Goal: Information Seeking & Learning: Learn about a topic

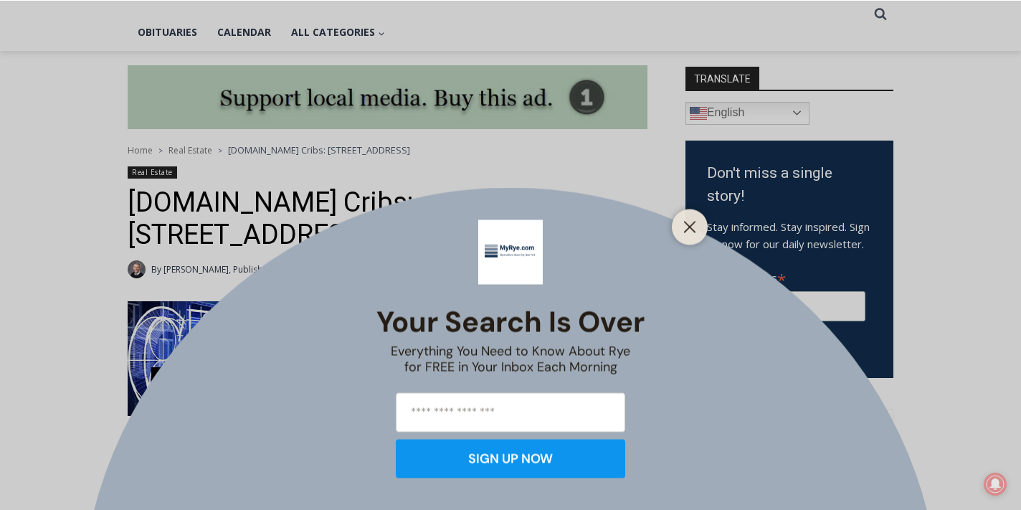
scroll to position [333, 0]
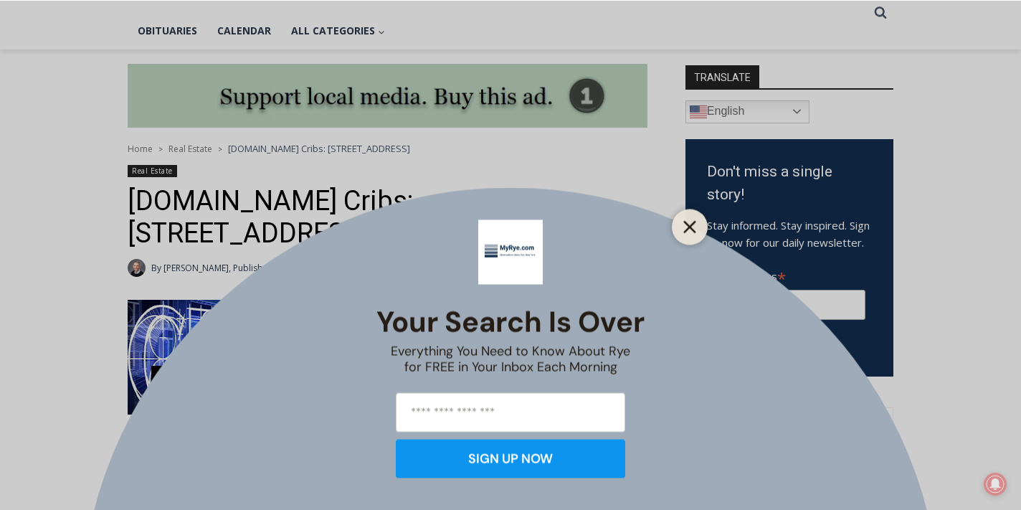
click at [694, 226] on icon "Close" at bounding box center [689, 226] width 13 height 13
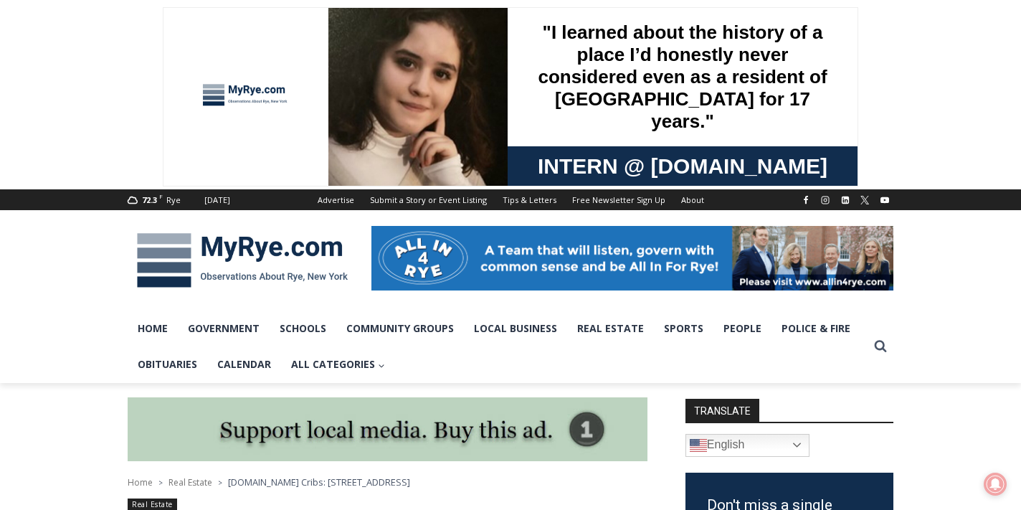
scroll to position [0, 0]
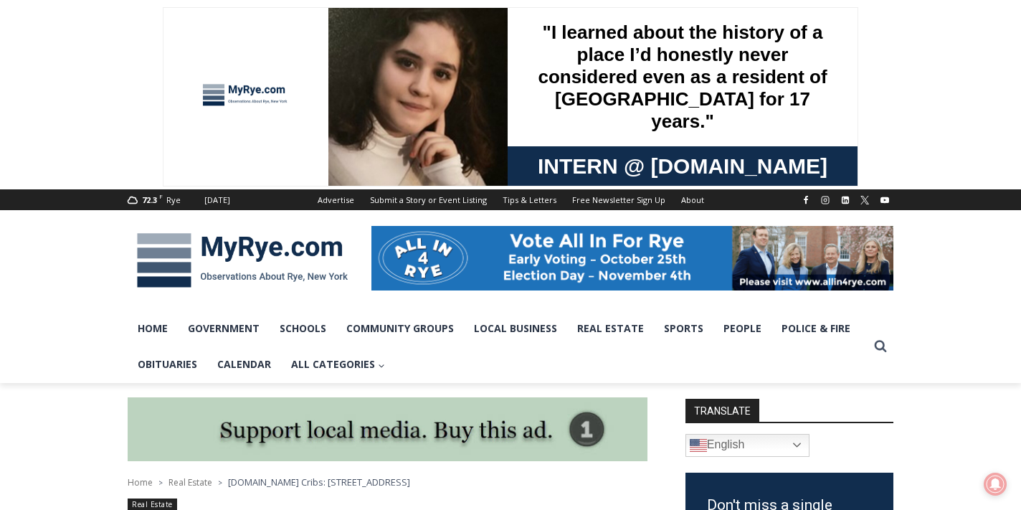
click at [272, 242] on img at bounding box center [242, 260] width 229 height 75
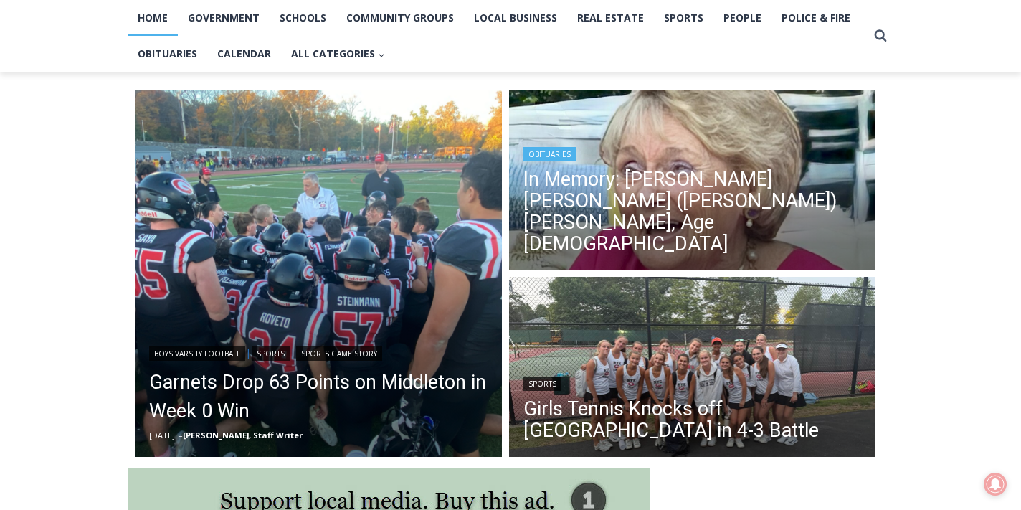
click at [633, 161] on div "Obituaries" at bounding box center [692, 152] width 338 height 17
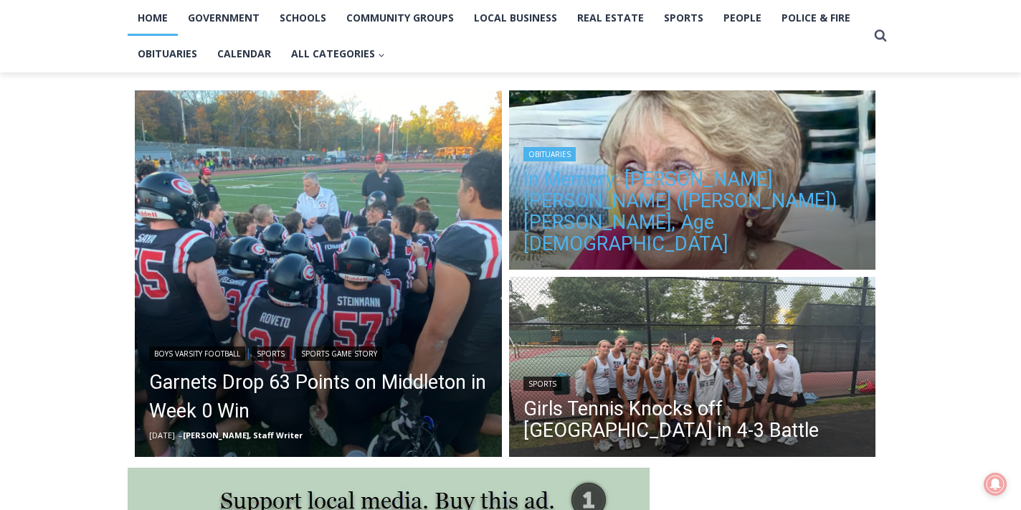
click at [632, 215] on link "In Memory: Maureen Catherine (Devlin) Koecheler, Age 83" at bounding box center [692, 211] width 338 height 86
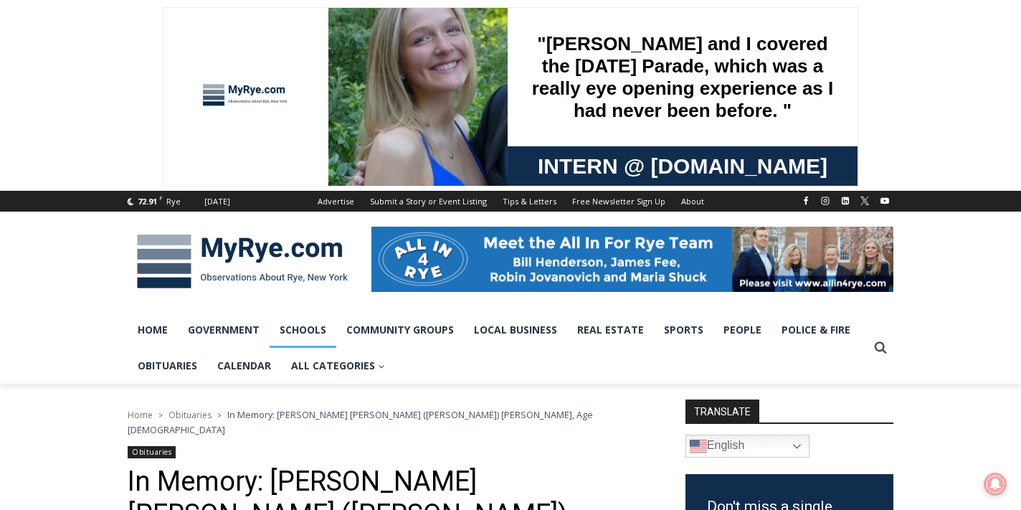
click at [298, 327] on link "Schools" at bounding box center [302, 330] width 67 height 36
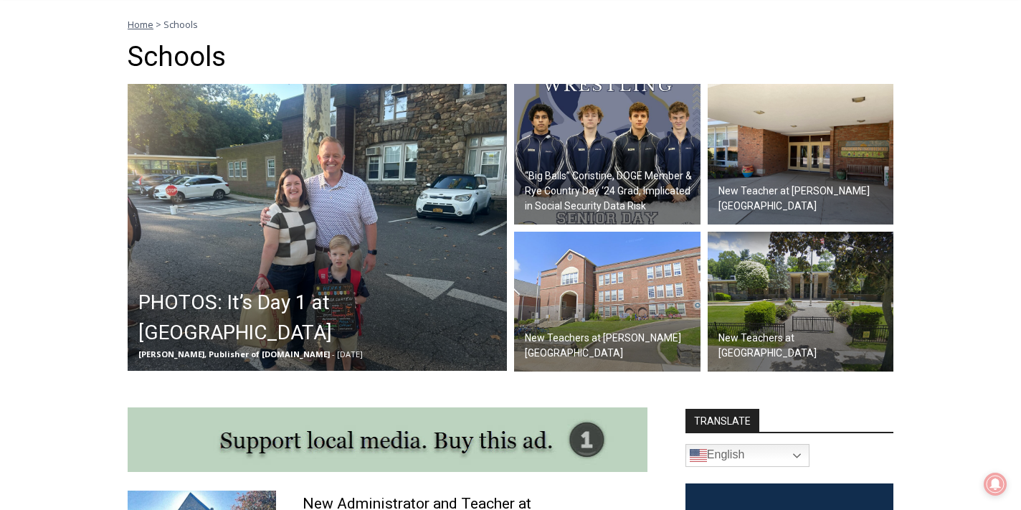
scroll to position [393, 0]
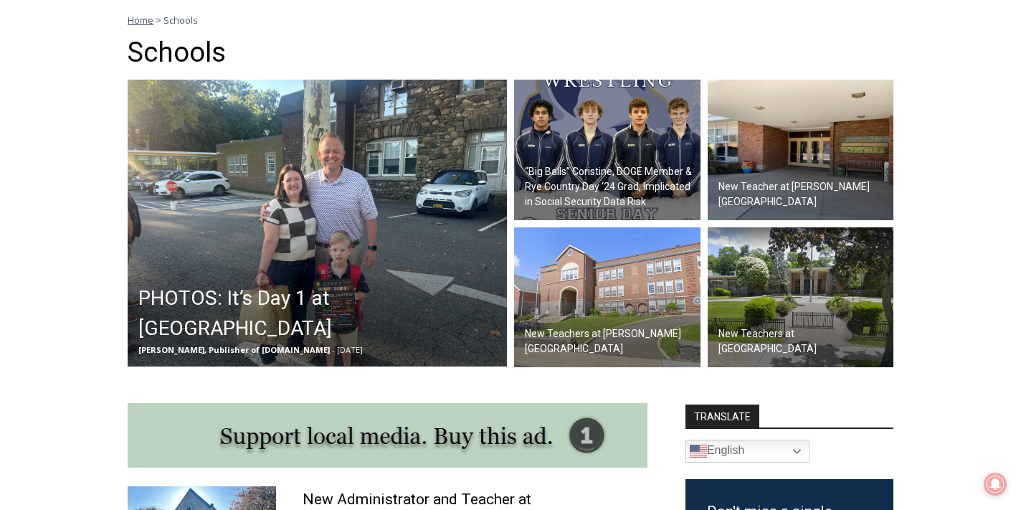
click at [789, 201] on h2 "New Teacher at Osborn School" at bounding box center [804, 194] width 172 height 30
click at [581, 353] on h2 "New Teachers at [PERSON_NAME][GEOGRAPHIC_DATA]" at bounding box center [611, 341] width 172 height 30
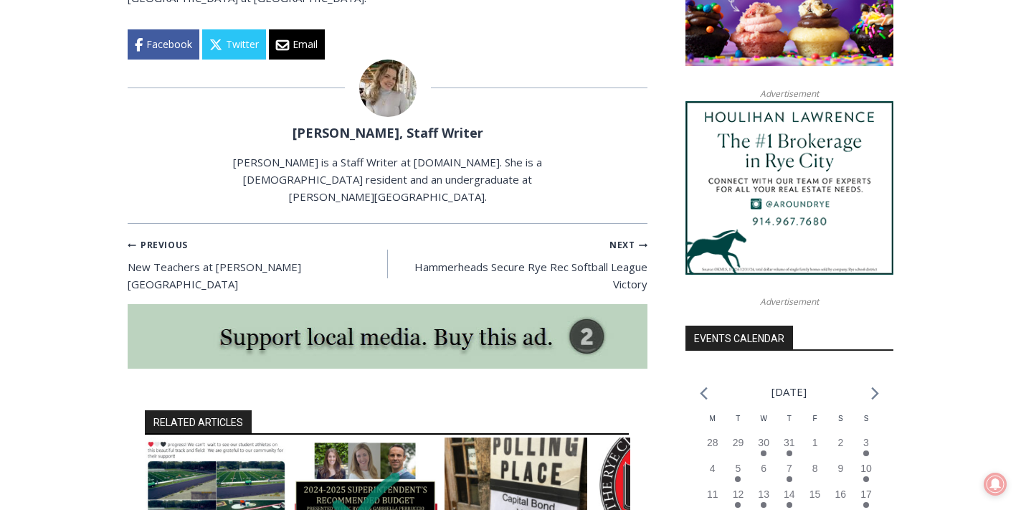
scroll to position [1276, 0]
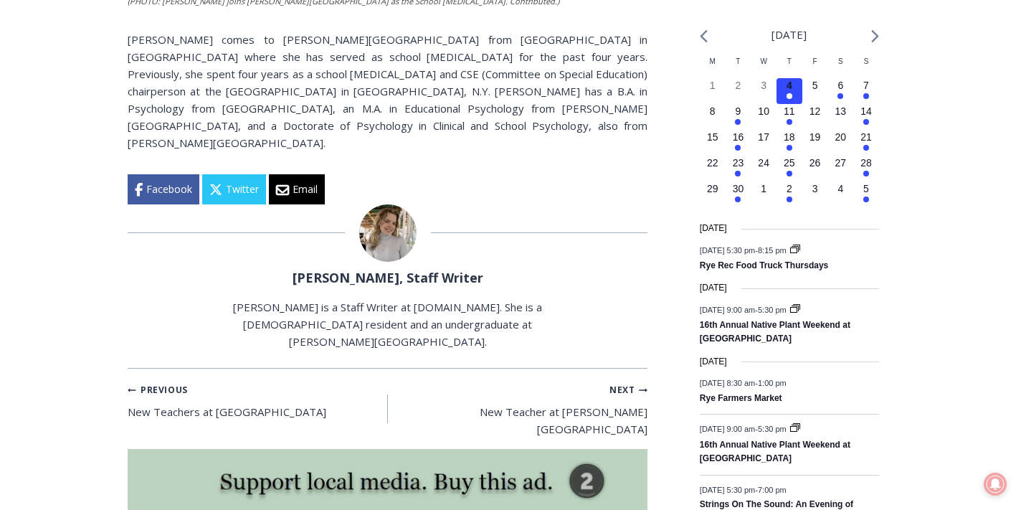
scroll to position [1635, 0]
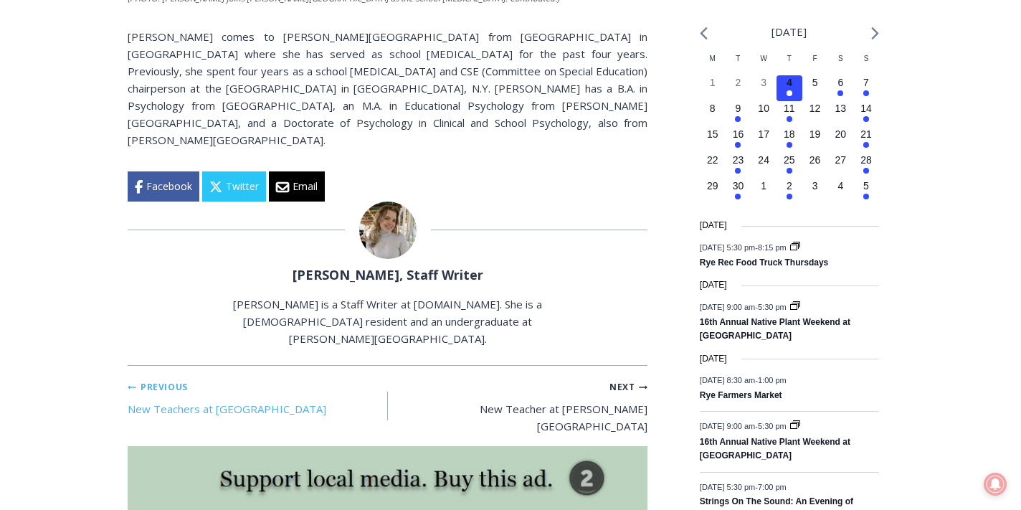
click at [239, 377] on link "Previous Previous New Teachers at Midland School" at bounding box center [258, 397] width 260 height 40
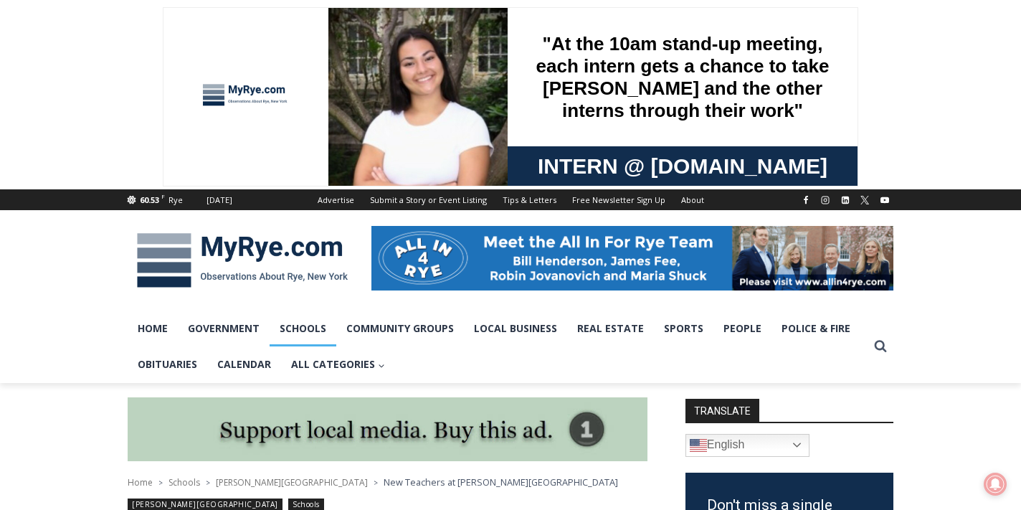
scroll to position [0, 0]
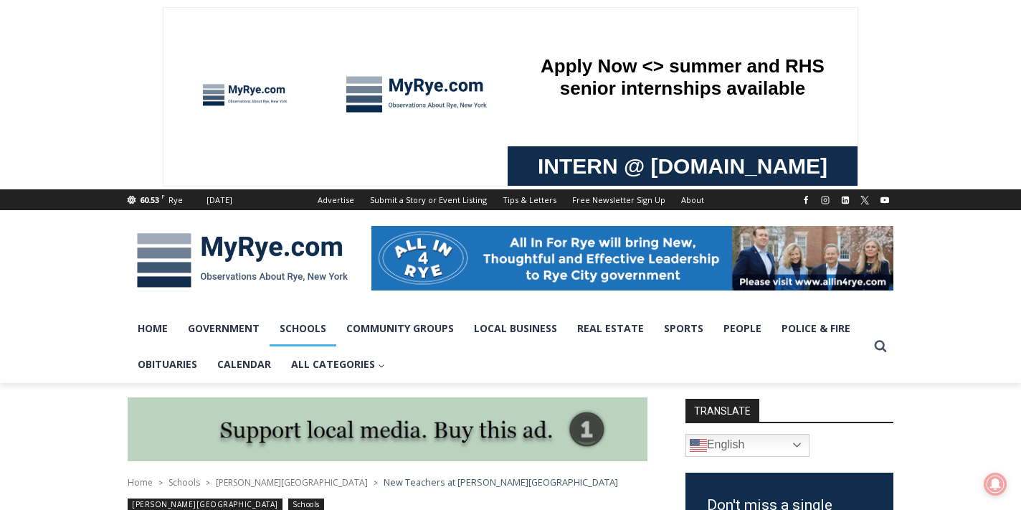
click at [290, 328] on link "Schools" at bounding box center [302, 328] width 67 height 36
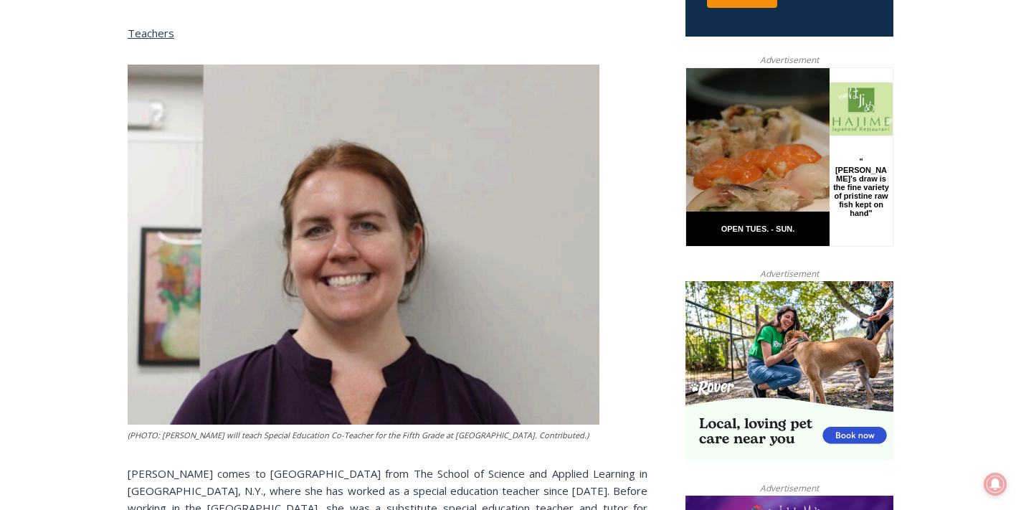
scroll to position [672, 0]
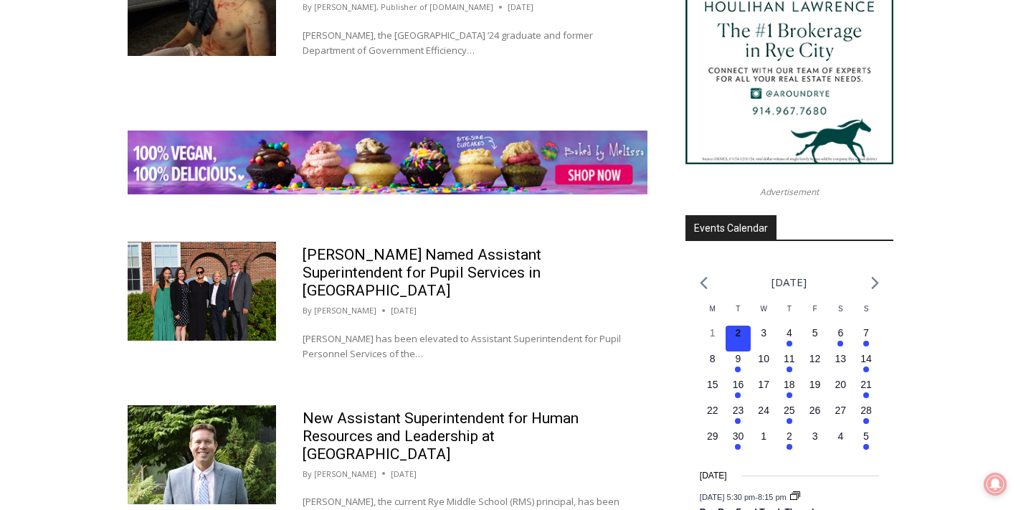
scroll to position [1782, 0]
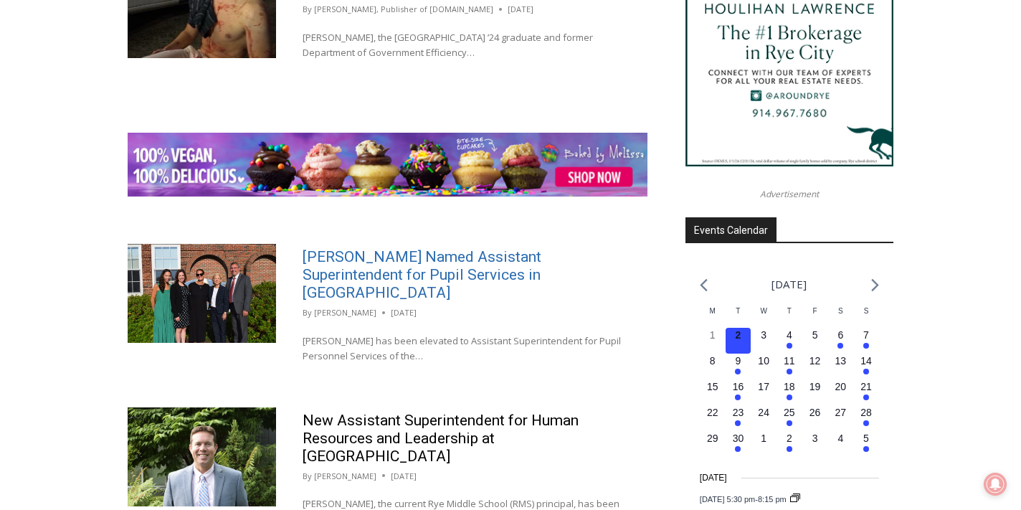
click at [332, 269] on link "Vredenburgh Named Assistant Superintendent for Pupil Services in Rye" at bounding box center [421, 274] width 239 height 53
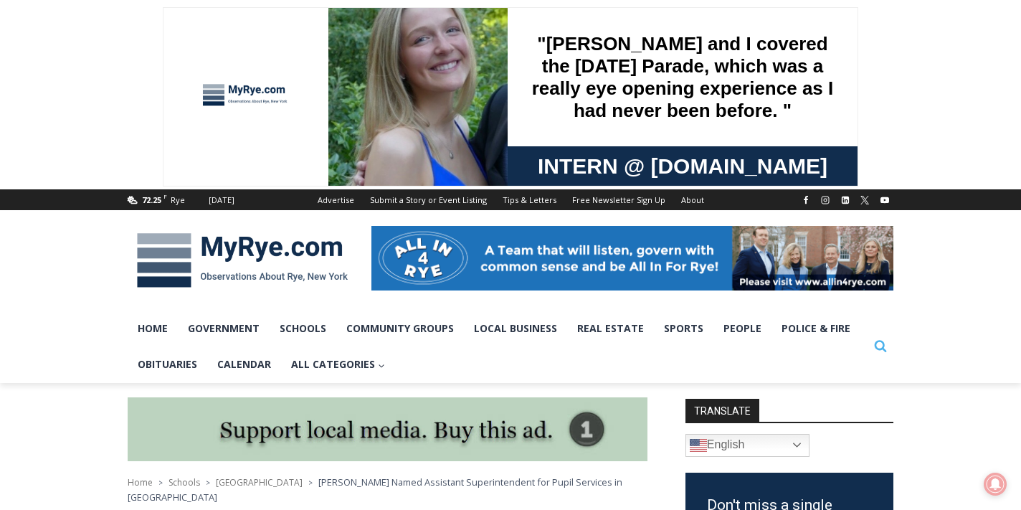
click at [876, 352] on icon "View Search Form" at bounding box center [880, 346] width 12 height 12
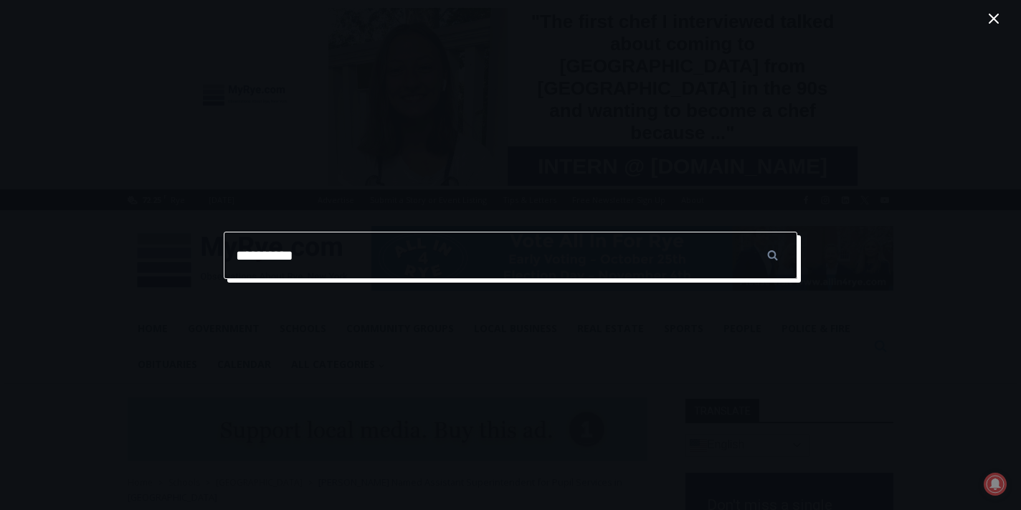
type input "**********"
click at [772, 254] on input "******" at bounding box center [772, 254] width 50 height 47
click at [520, 238] on input "**********" at bounding box center [510, 254] width 573 height 47
click at [497, 251] on input "**********" at bounding box center [510, 254] width 573 height 47
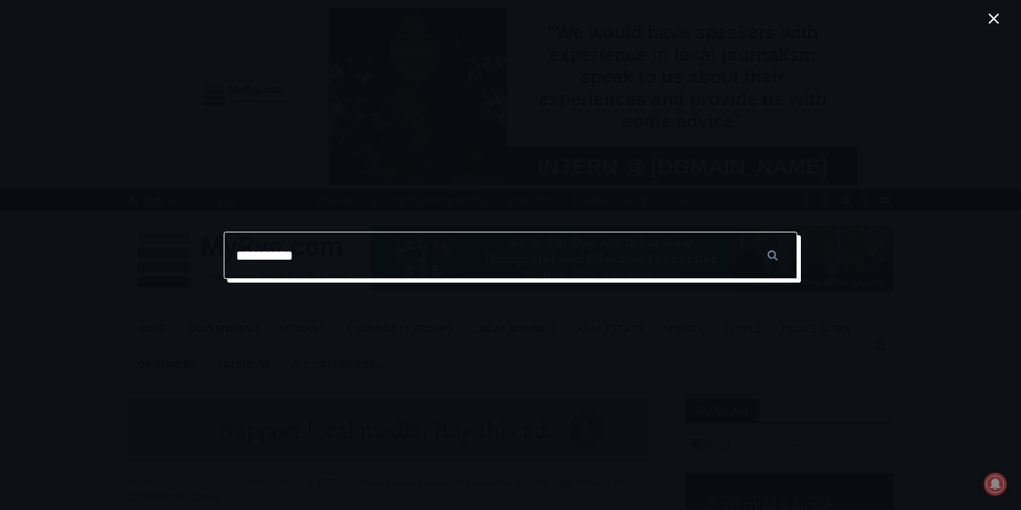
click at [772, 254] on input "******" at bounding box center [772, 254] width 50 height 47
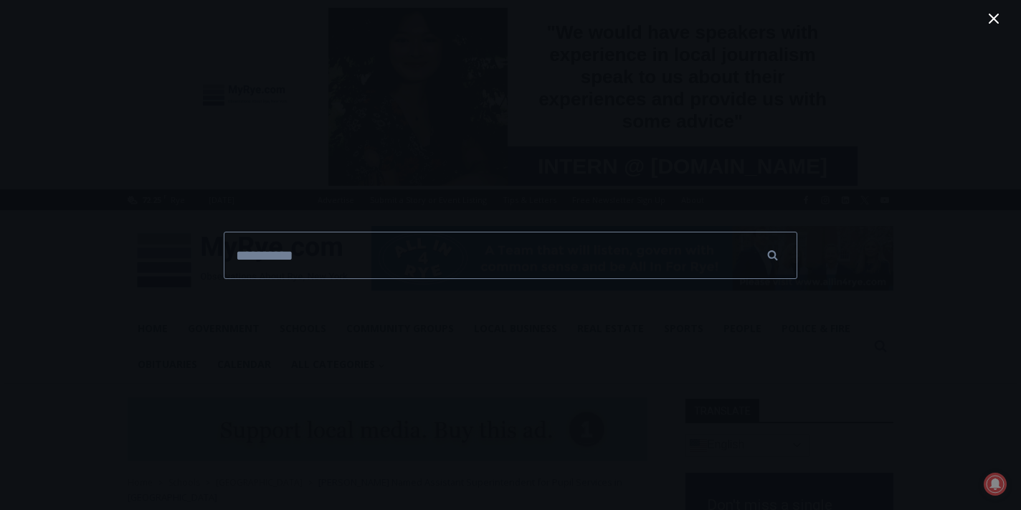
click at [990, 22] on icon "Close search" at bounding box center [993, 19] width 10 height 10
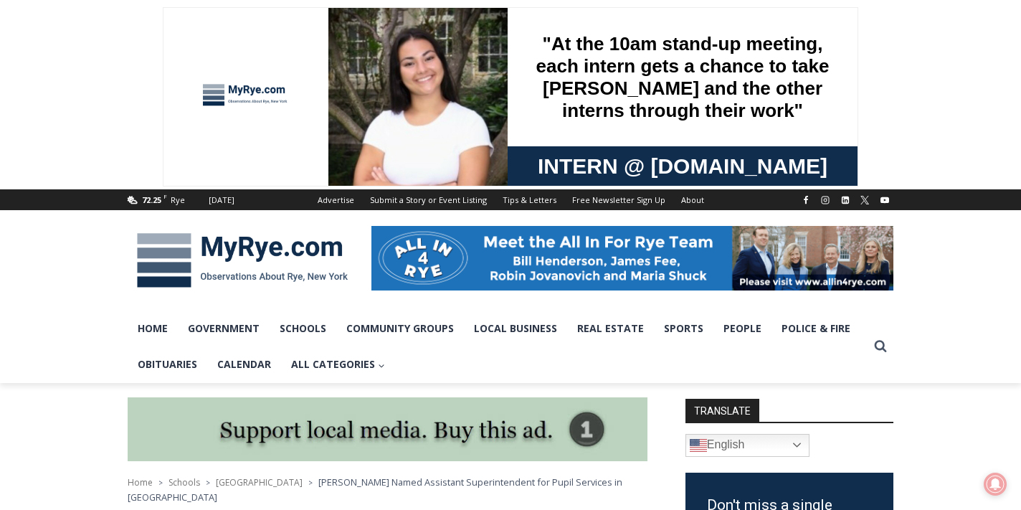
click at [990, 22] on span at bounding box center [510, 94] width 1021 height 189
click at [993, 19] on span at bounding box center [510, 94] width 1021 height 189
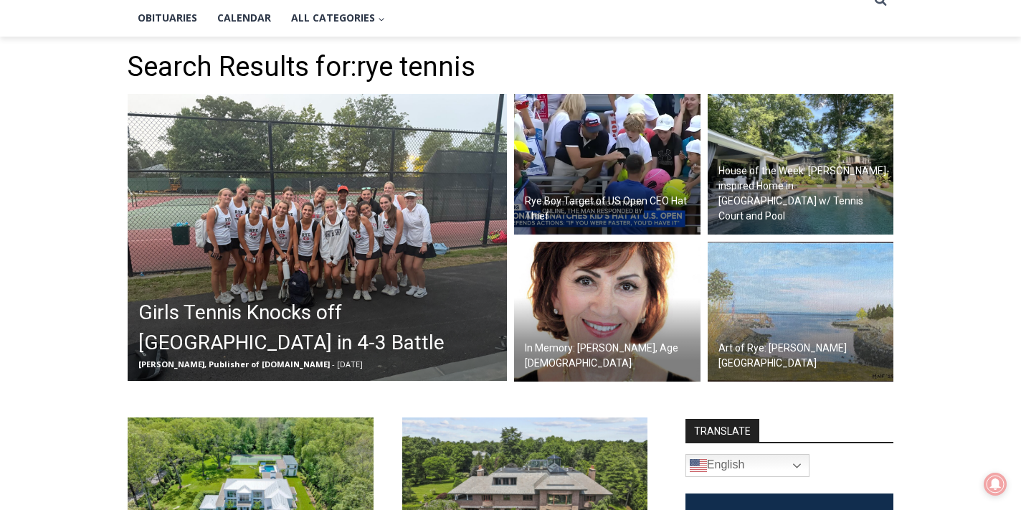
scroll to position [347, 0]
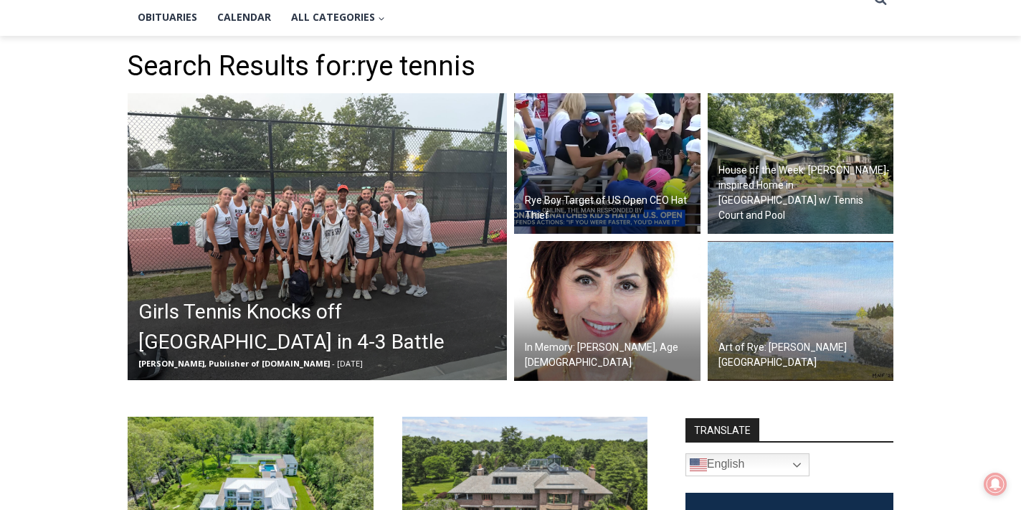
click at [381, 274] on img at bounding box center [317, 236] width 379 height 287
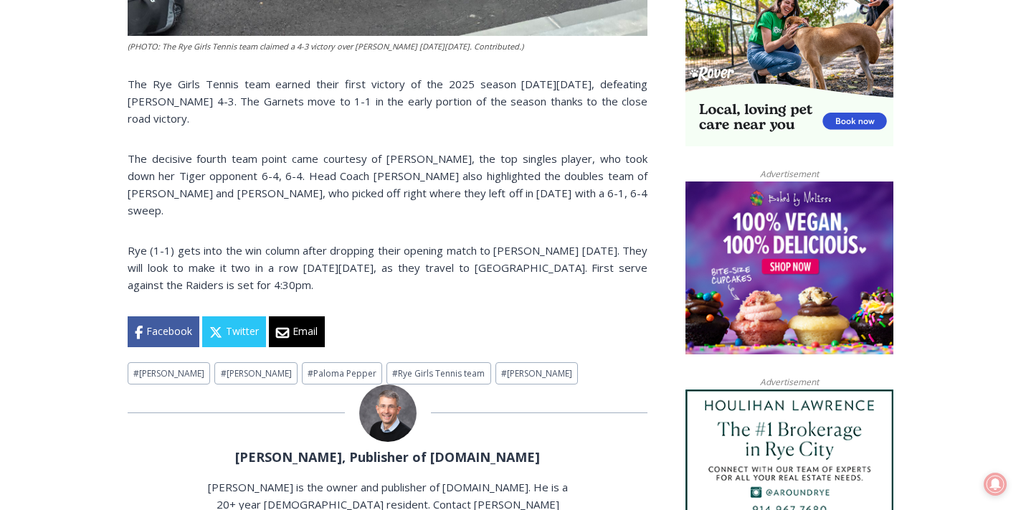
scroll to position [989, 0]
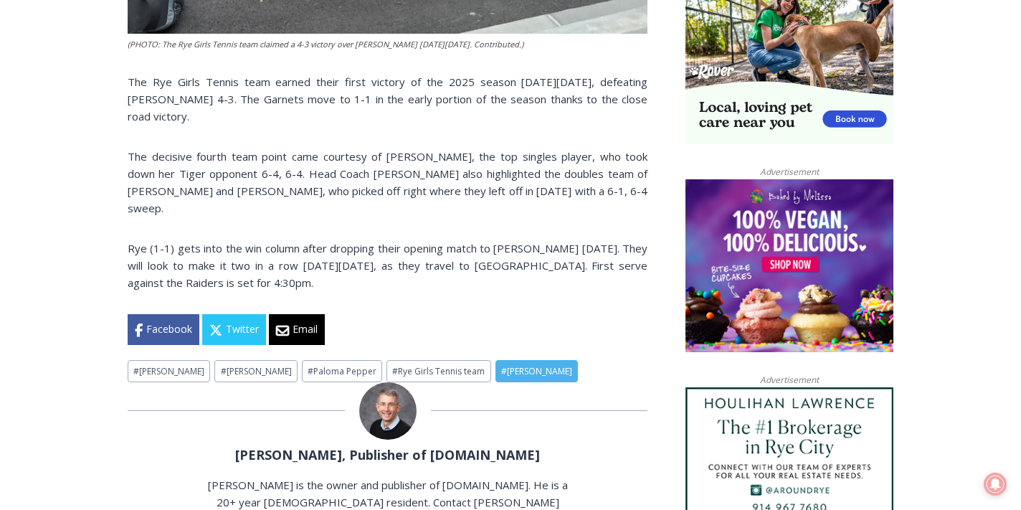
click at [495, 360] on link "# Tony Campbell" at bounding box center [536, 371] width 82 height 22
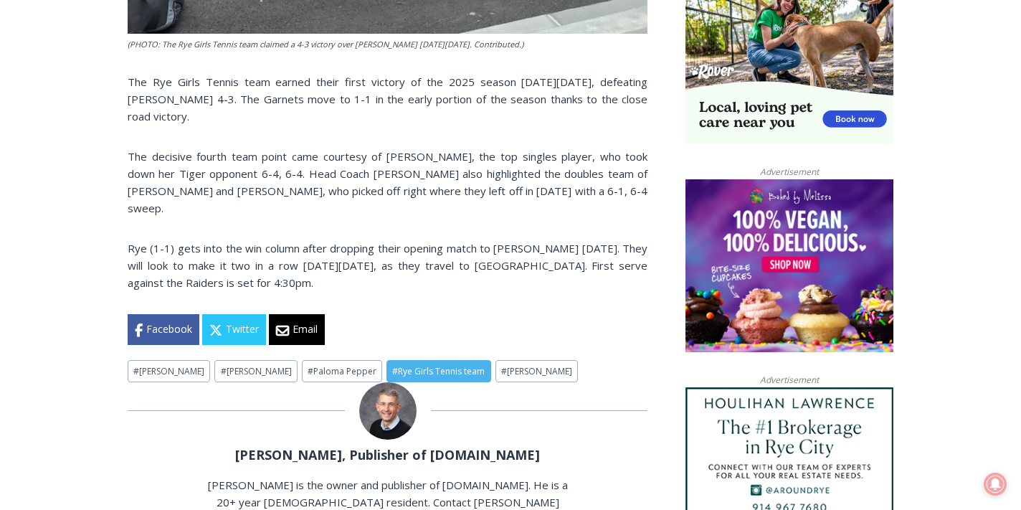
click at [386, 360] on link "# Rye Girls Tennis team" at bounding box center [438, 371] width 104 height 22
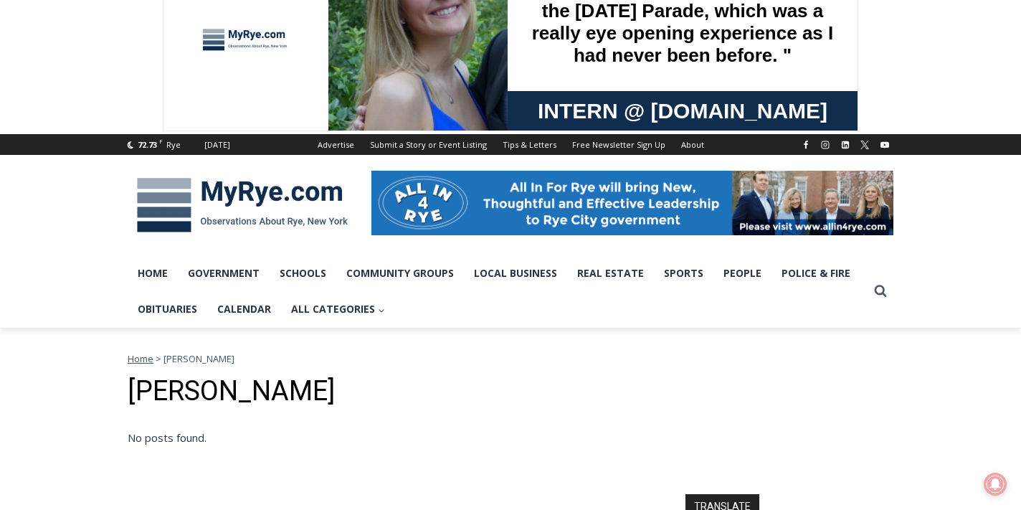
scroll to position [49, 0]
